Goal: Task Accomplishment & Management: Manage account settings

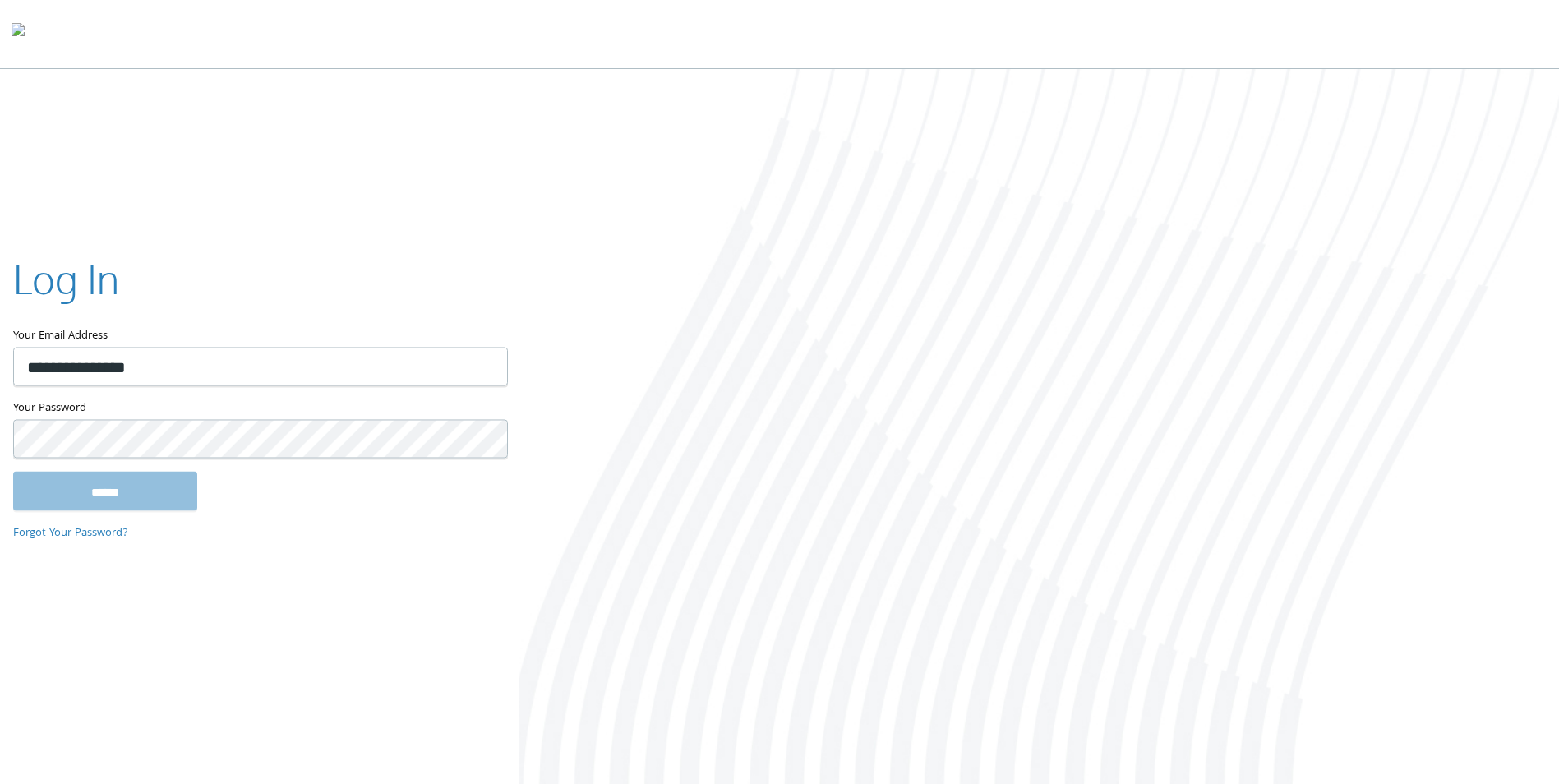
type input "**********"
click at [14, 472] on input "******" at bounding box center [106, 492] width 184 height 40
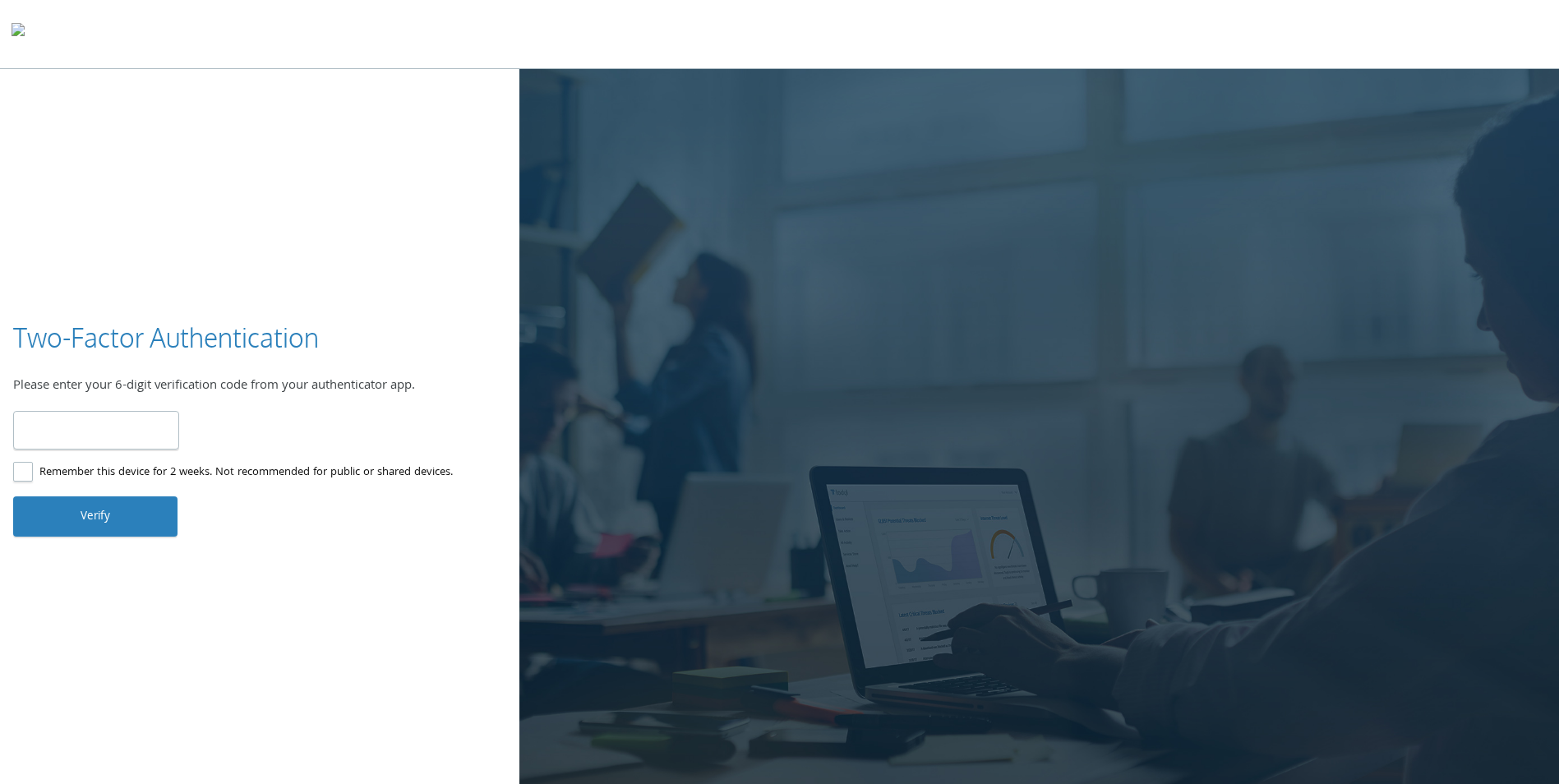
type input "******"
